Goal: Transaction & Acquisition: Purchase product/service

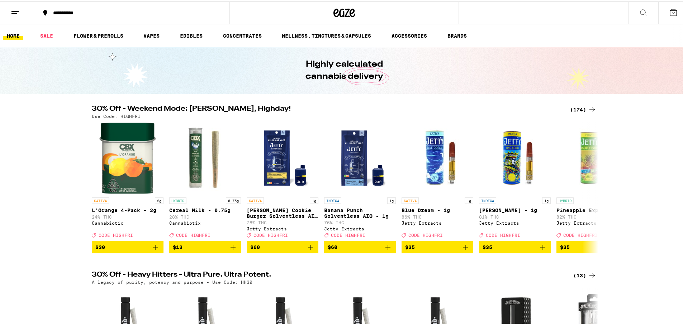
click at [574, 106] on div "(174)" at bounding box center [583, 108] width 27 height 9
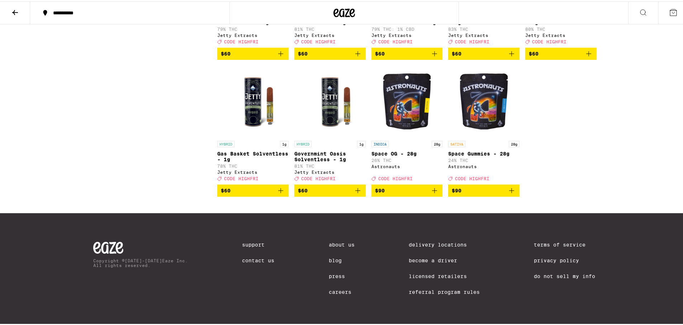
scroll to position [4865, 0]
